Goal: Task Accomplishment & Management: Manage account settings

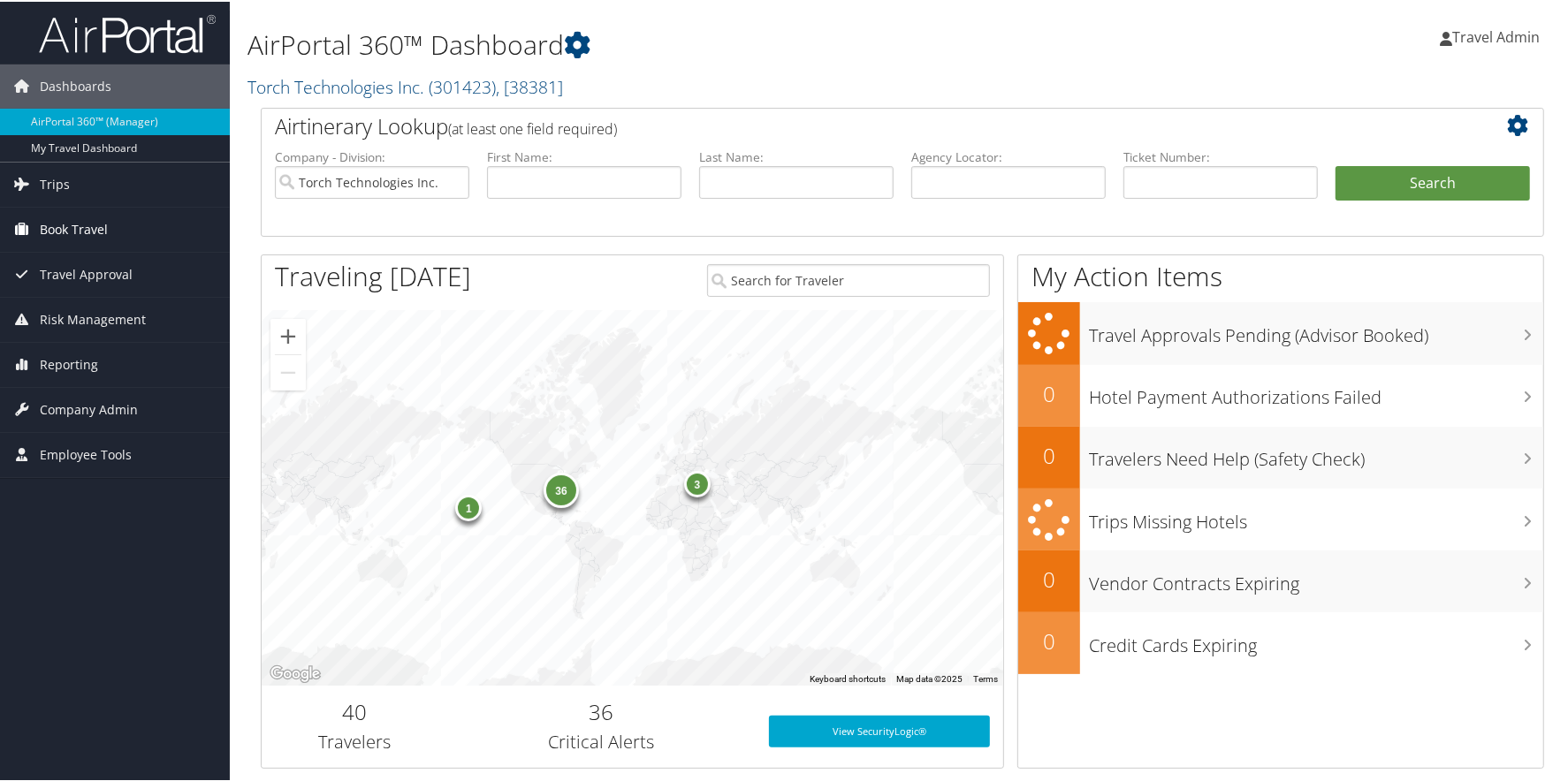
click at [55, 231] on span "Book Travel" at bounding box center [73, 228] width 68 height 44
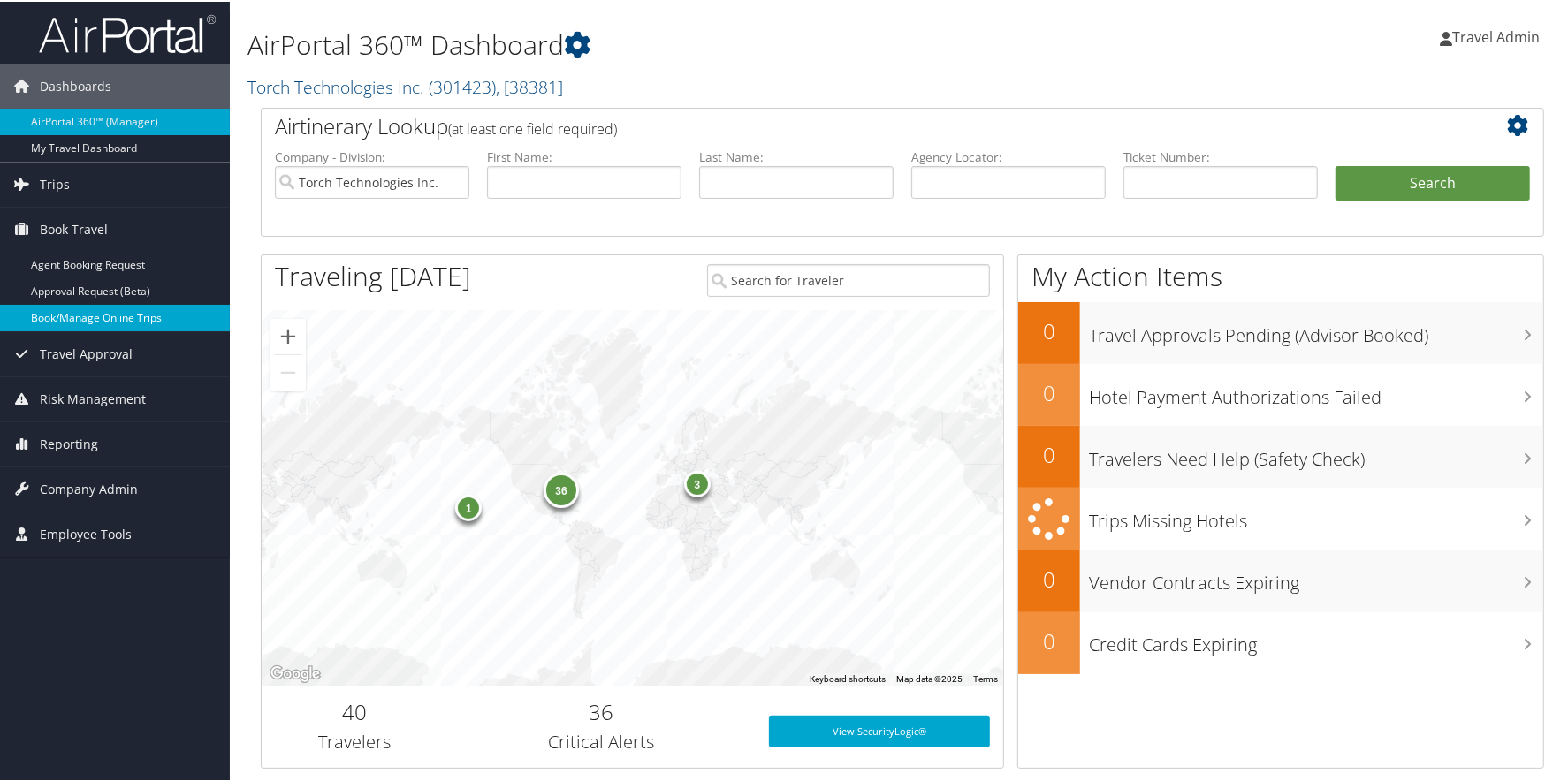
click at [78, 311] on link "Book/Manage Online Trips" at bounding box center [114, 316] width 230 height 26
click at [83, 468] on span "Company Admin" at bounding box center [88, 488] width 98 height 44
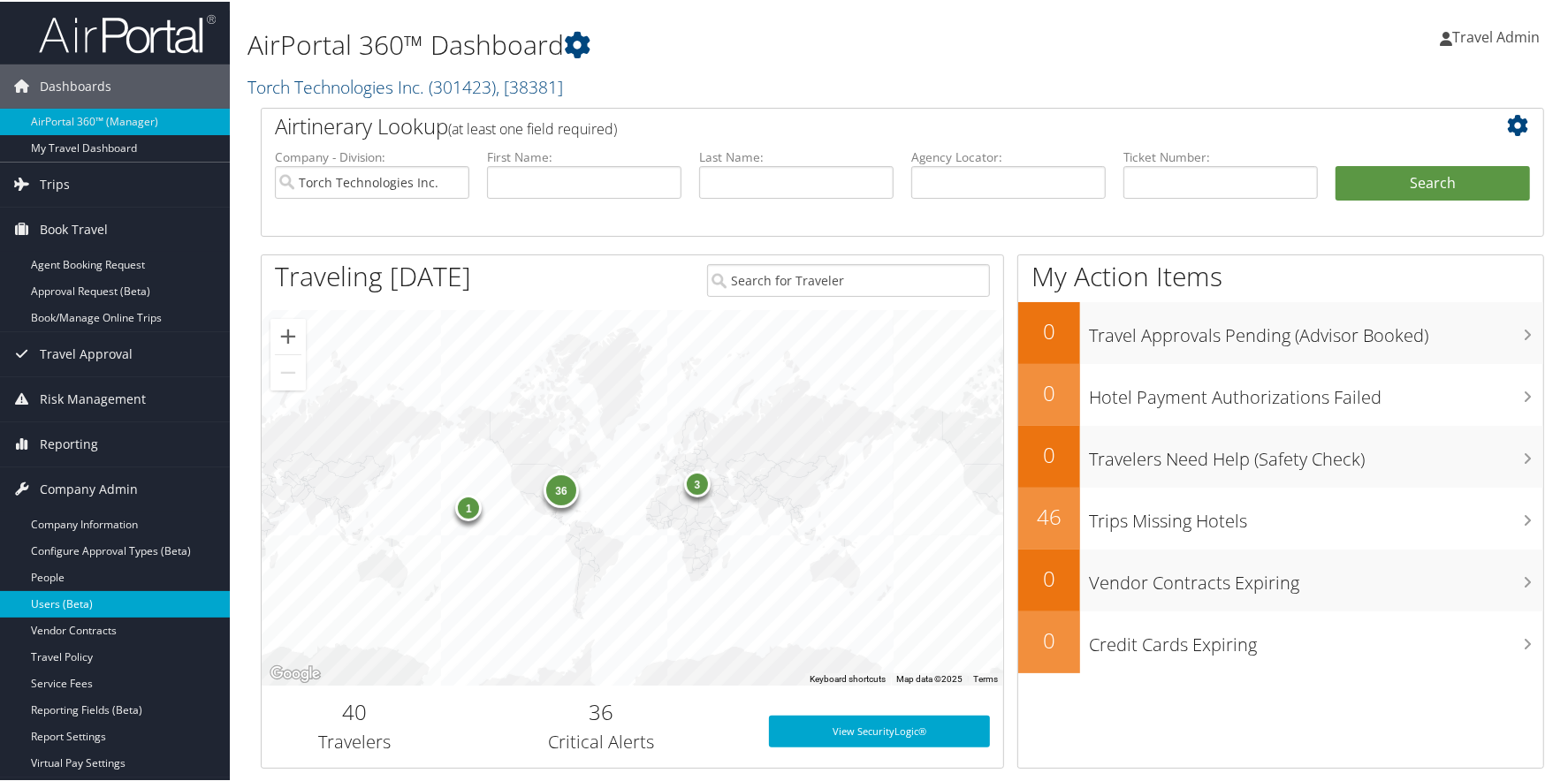
click at [85, 608] on link "Users (Beta)" at bounding box center [114, 603] width 230 height 26
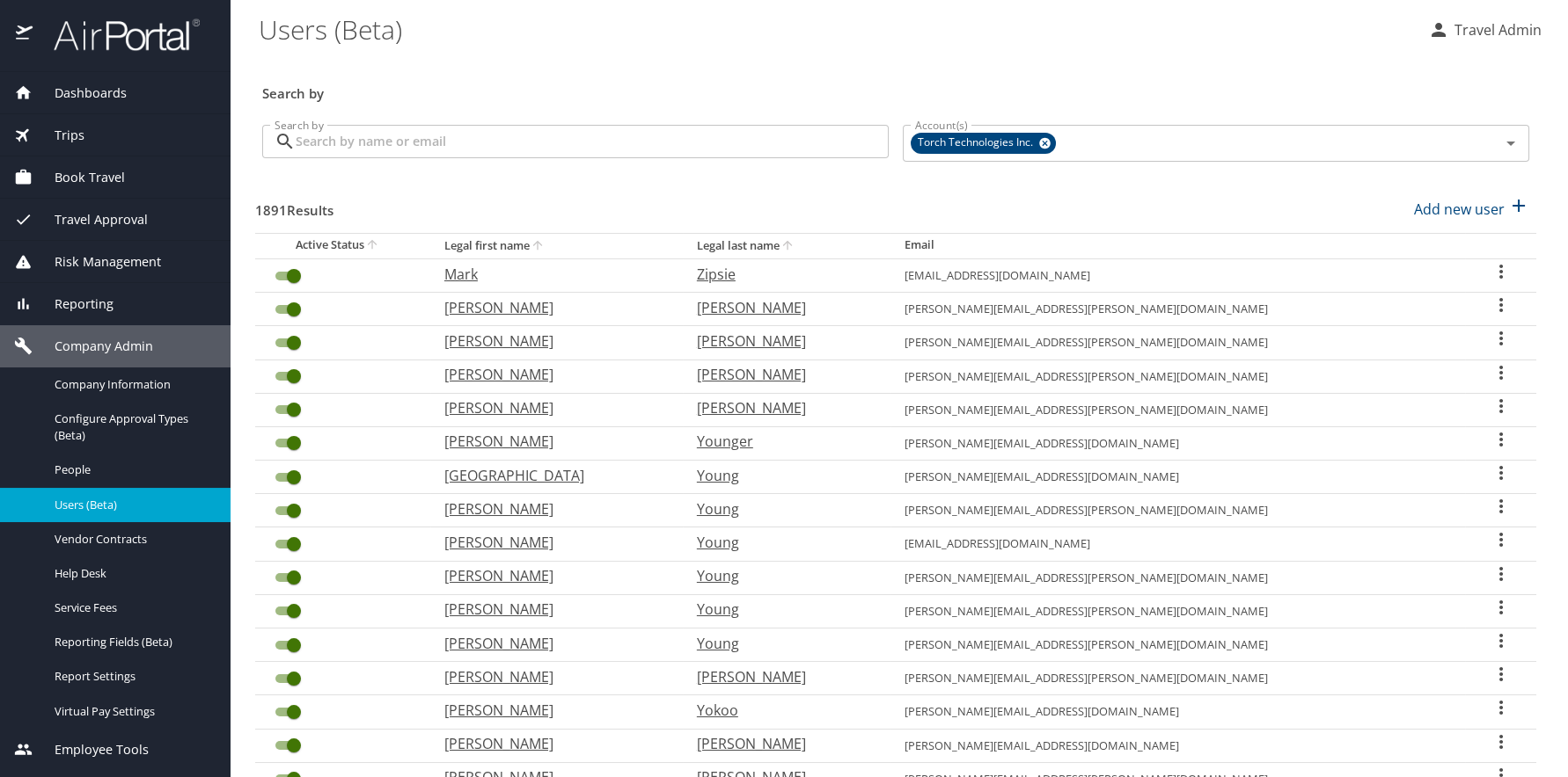
click at [692, 151] on input "Search by" at bounding box center [592, 142] width 593 height 34
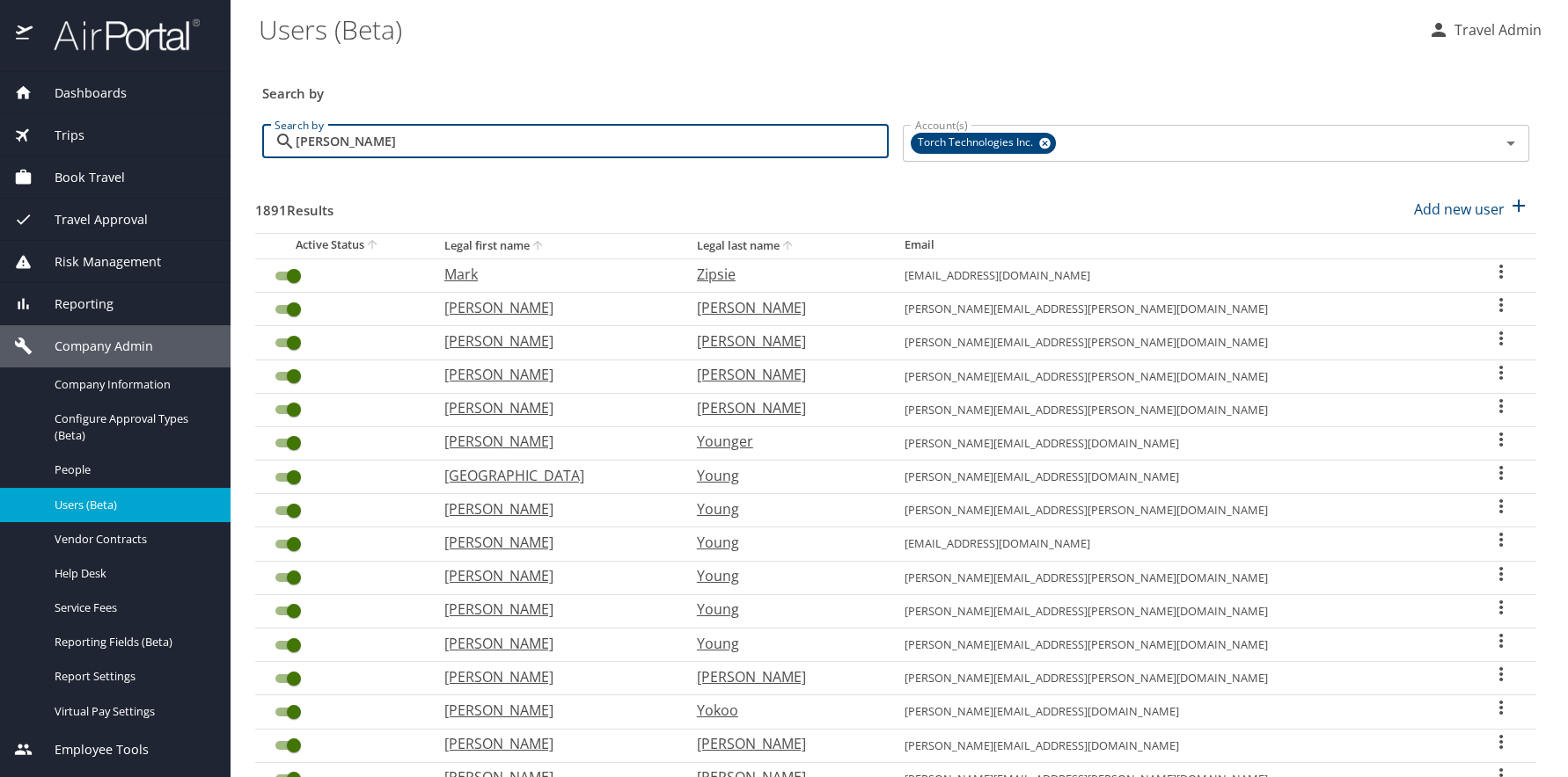
type input "stephen hutchings"
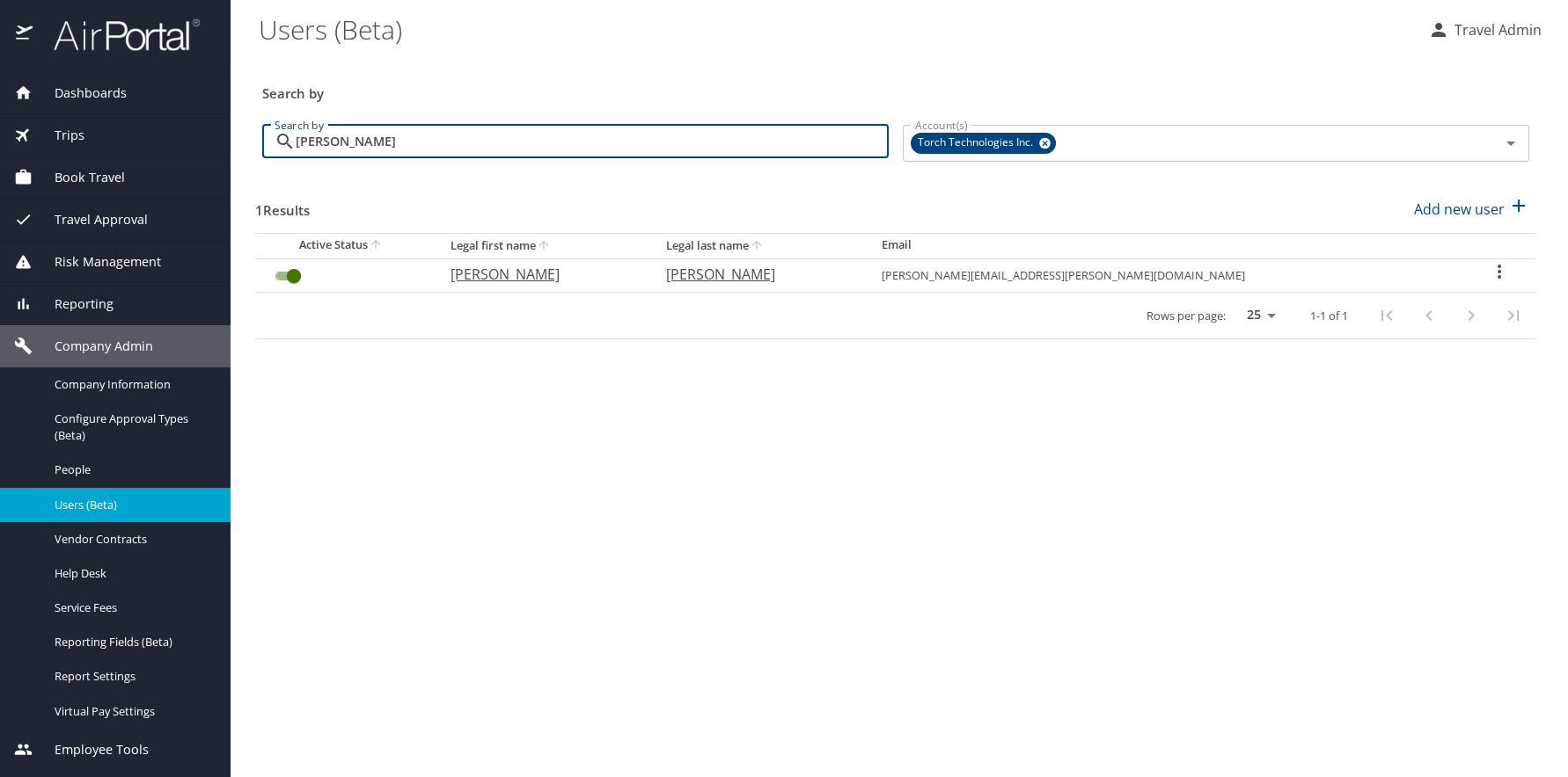
click at [112, 186] on span "Book Travel" at bounding box center [78, 177] width 92 height 20
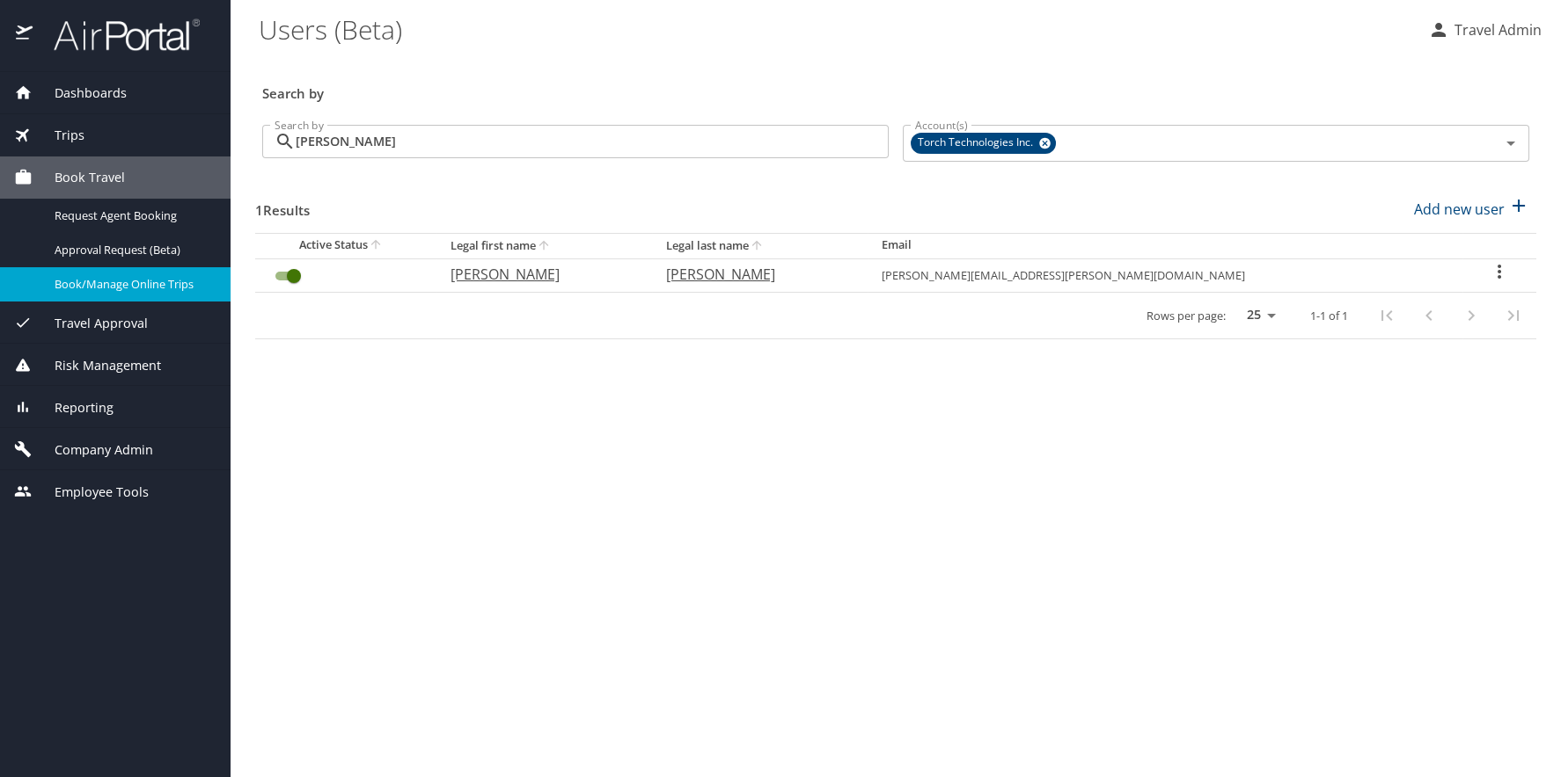
click at [137, 286] on span "Book/Manage Online Trips" at bounding box center [132, 284] width 155 height 17
